Goal: Find specific page/section: Find specific page/section

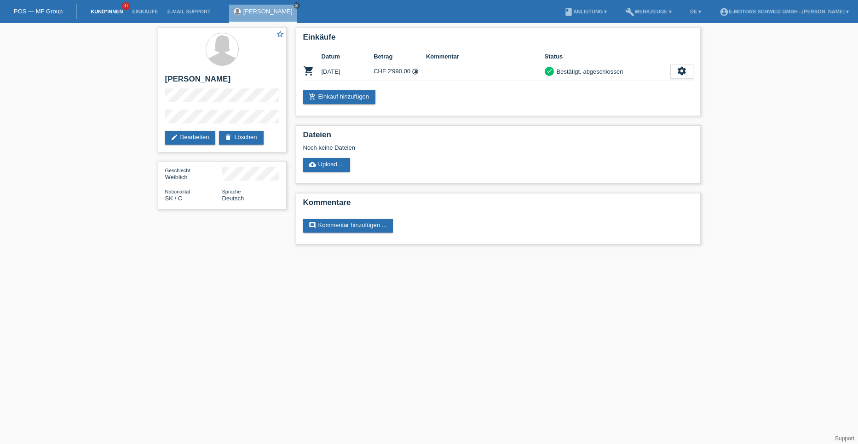
click at [102, 12] on link "Kund*innen" at bounding box center [106, 12] width 41 height 6
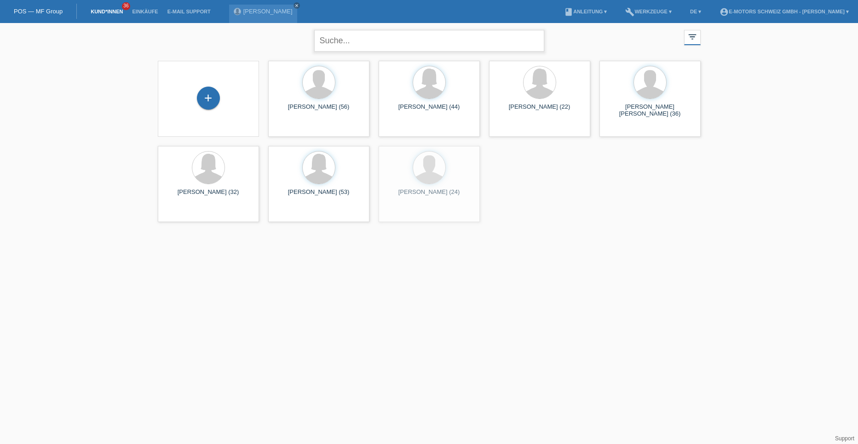
click at [336, 43] on input "text" at bounding box center [429, 41] width 230 height 22
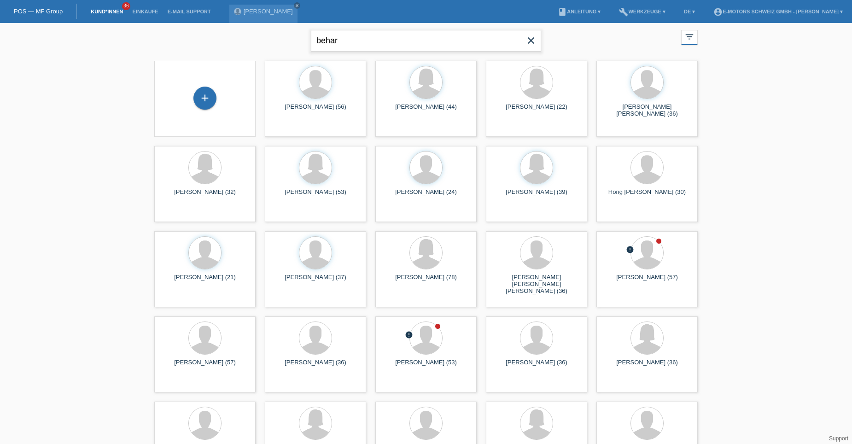
type input "behar"
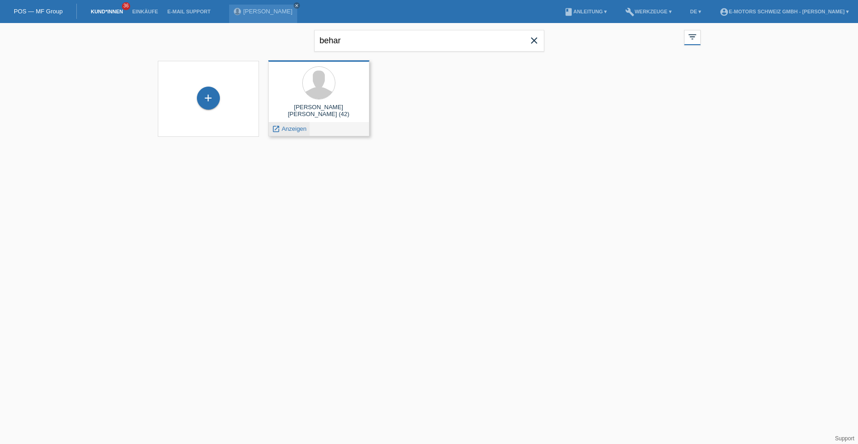
click at [296, 126] on span "Anzeigen" at bounding box center [294, 128] width 25 height 7
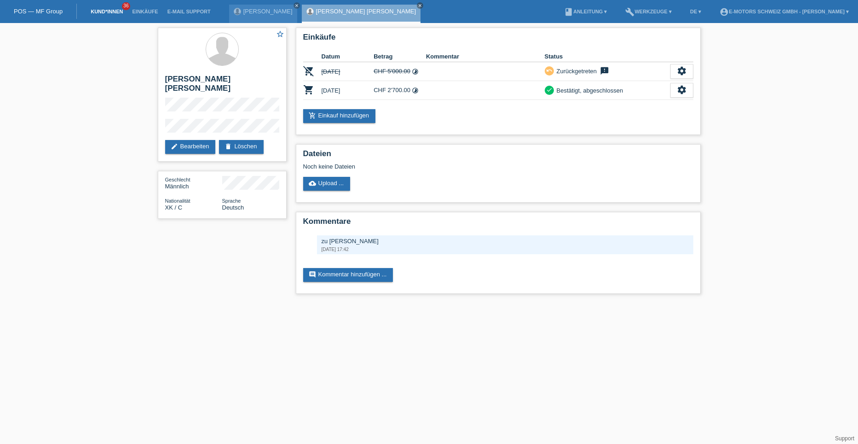
click at [115, 11] on link "Kund*innen" at bounding box center [106, 12] width 41 height 6
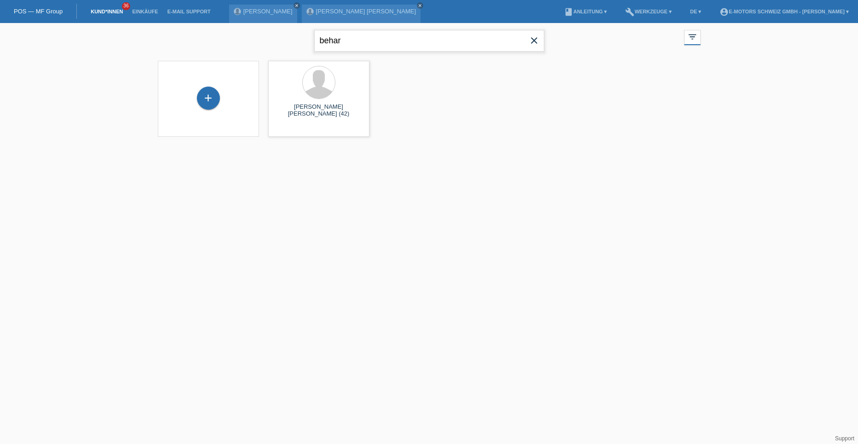
click at [351, 47] on input "behar" at bounding box center [429, 41] width 230 height 22
type input "b"
type input "[PERSON_NAME]"
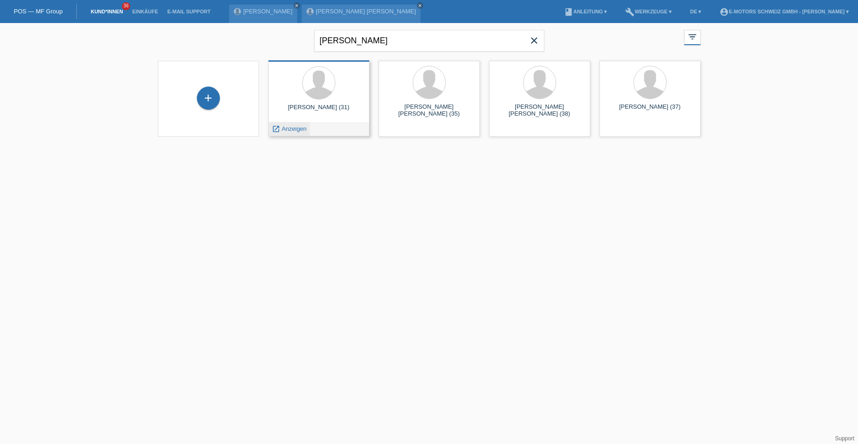
click at [288, 127] on span "Anzeigen" at bounding box center [294, 128] width 25 height 7
